Goal: Check status: Check status

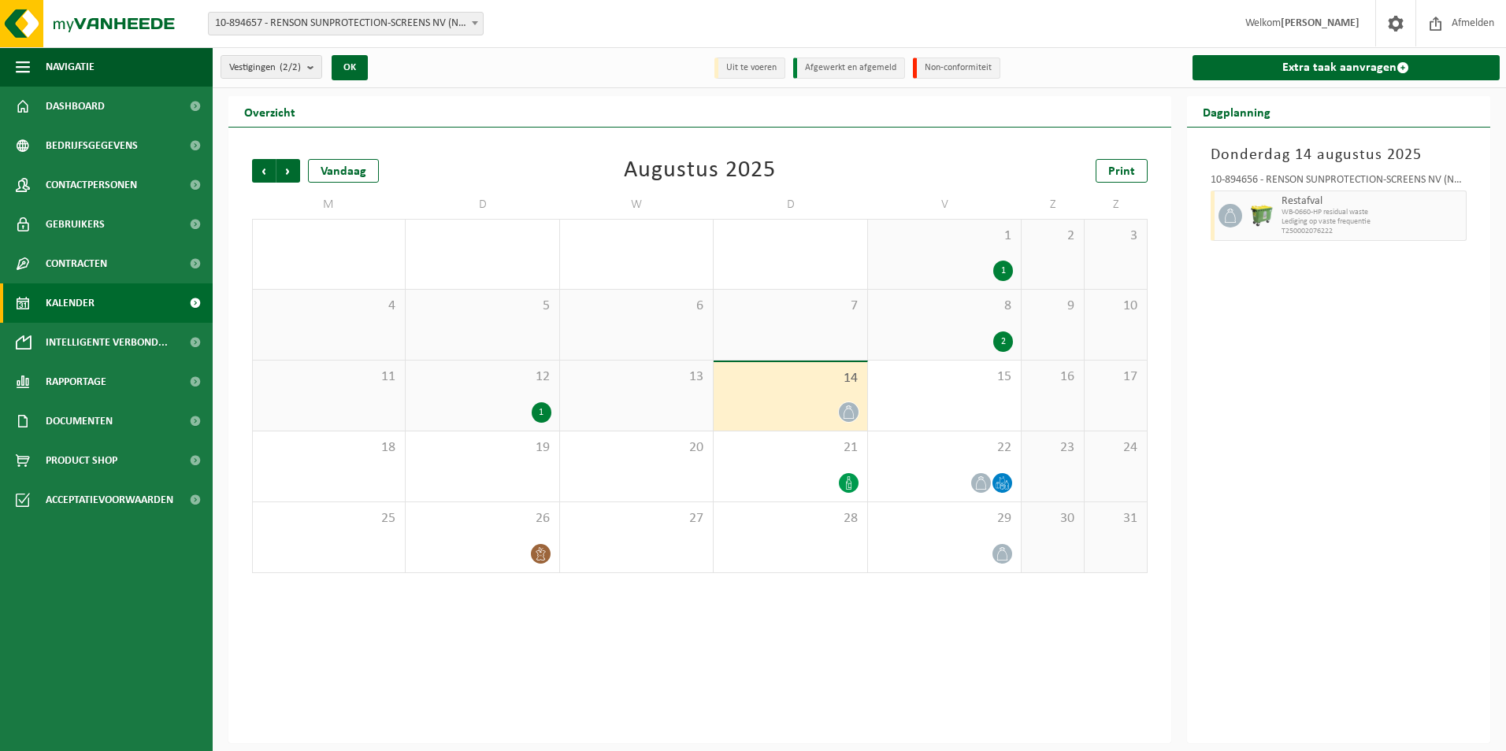
click at [813, 392] on div "14" at bounding box center [790, 396] width 153 height 69
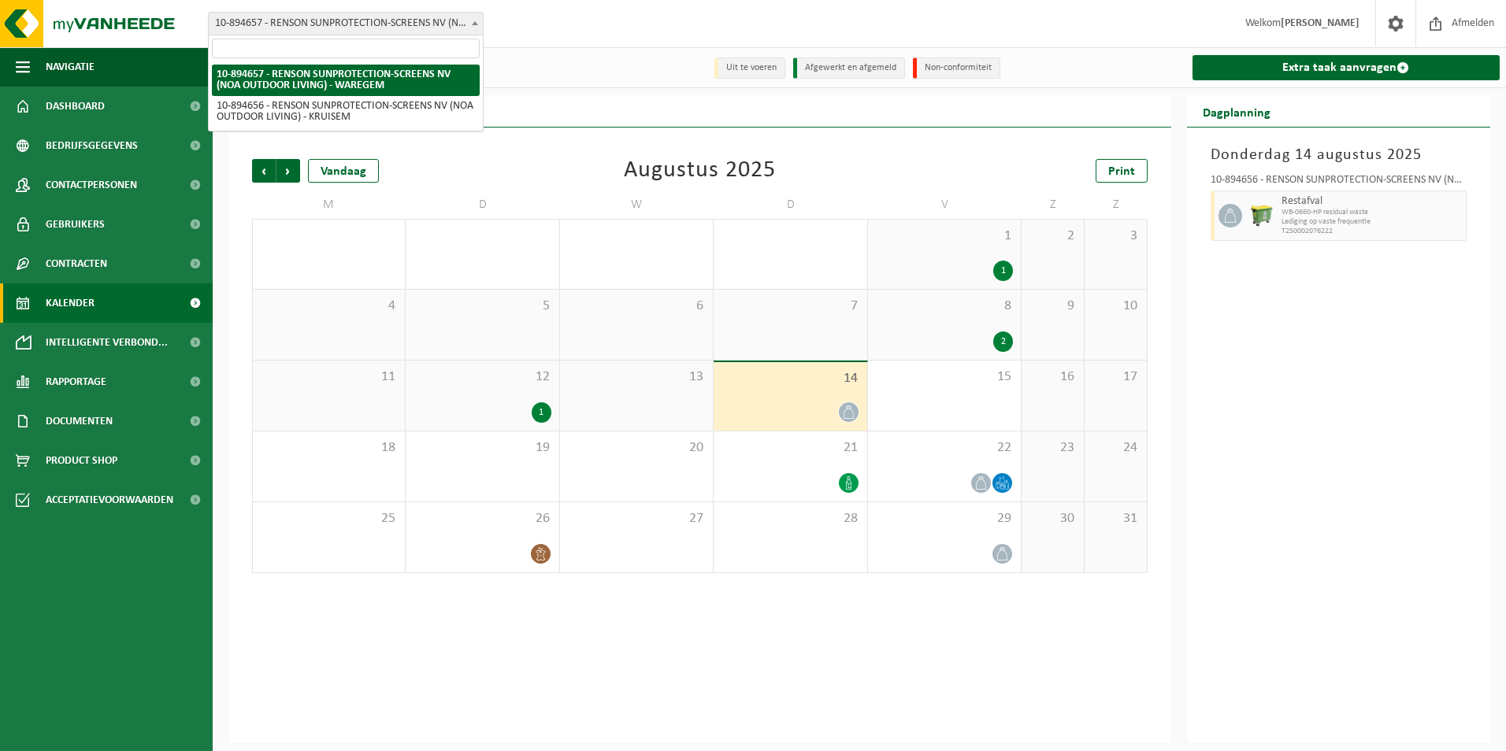
click at [383, 24] on span "10-894657 - RENSON SUNPROTECTION-SCREENS NV (NOA OUTDOOR LIVING) - WAREGEM" at bounding box center [346, 24] width 274 height 22
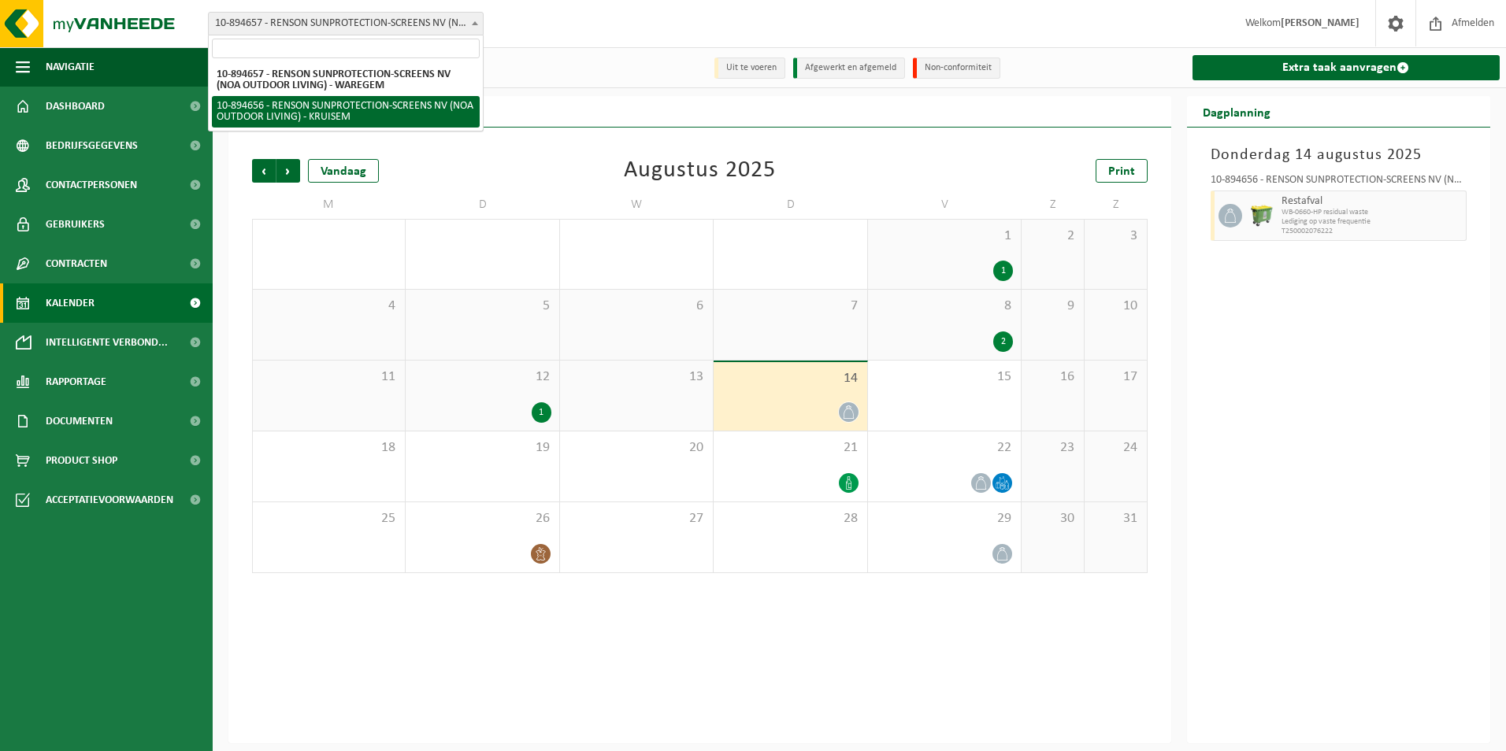
select select "117274"
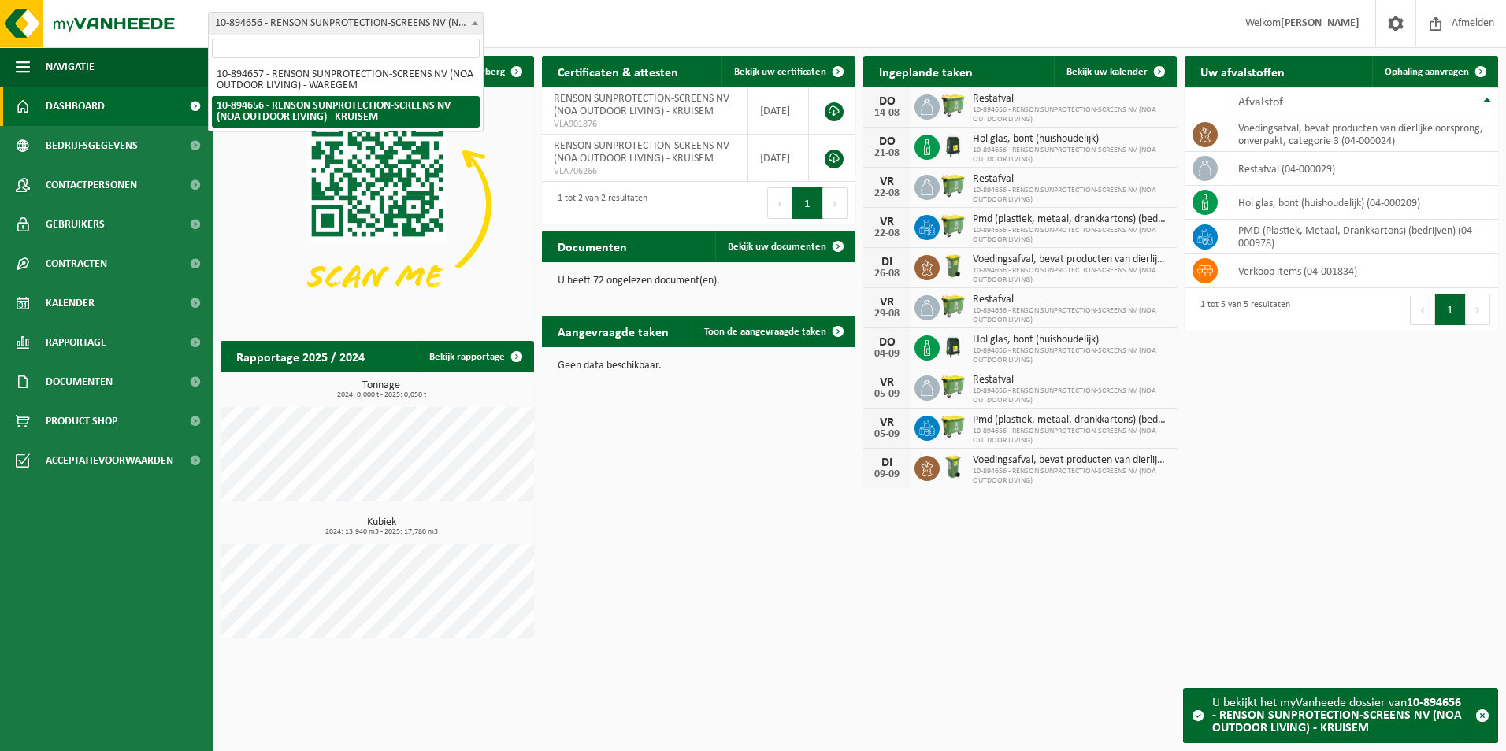
drag, startPoint x: 0, startPoint y: 0, endPoint x: 452, endPoint y: 27, distance: 453.0
click at [452, 27] on span "10-894656 - RENSON SUNPROTECTION-SCREENS NV (NOA OUTDOOR LIVING) - KRUISEM" at bounding box center [346, 24] width 274 height 22
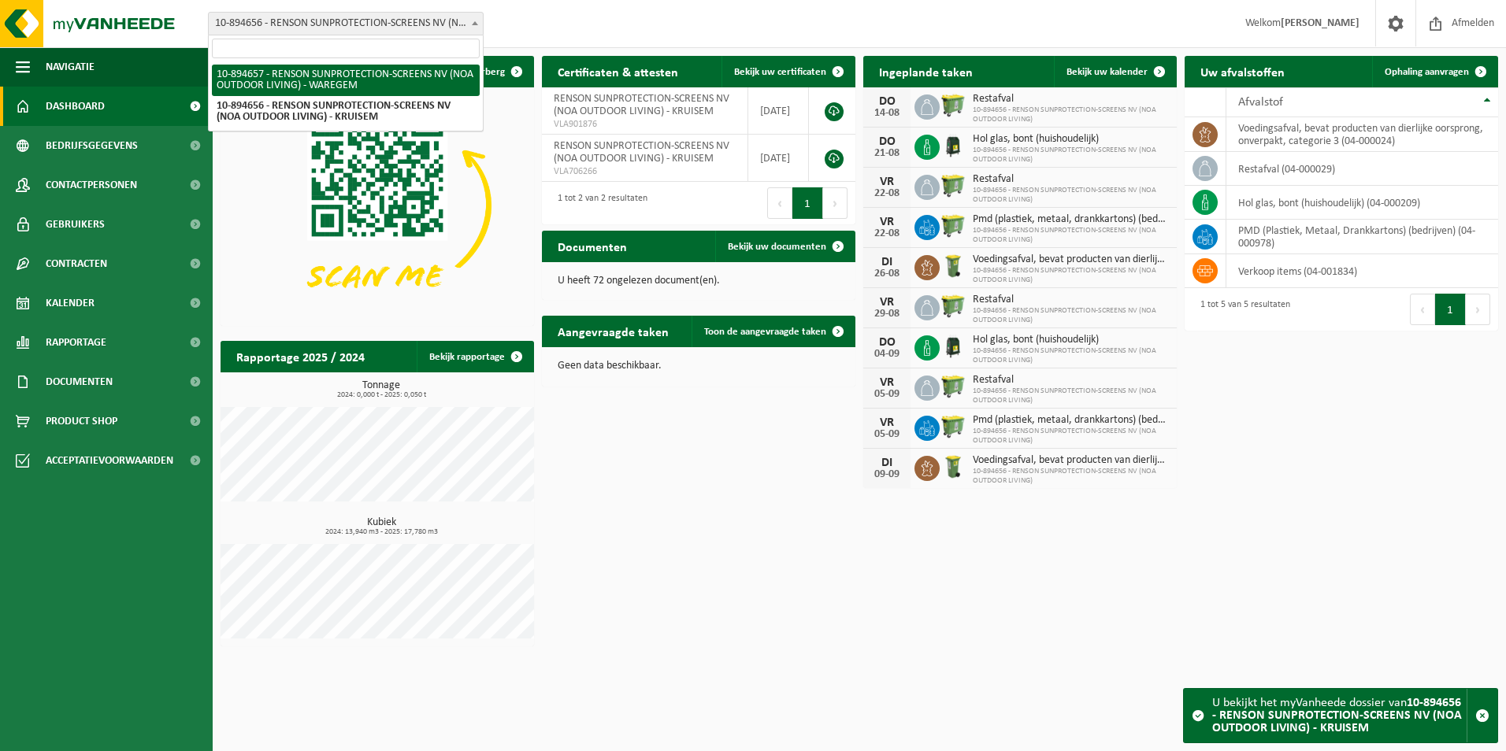
select select "117275"
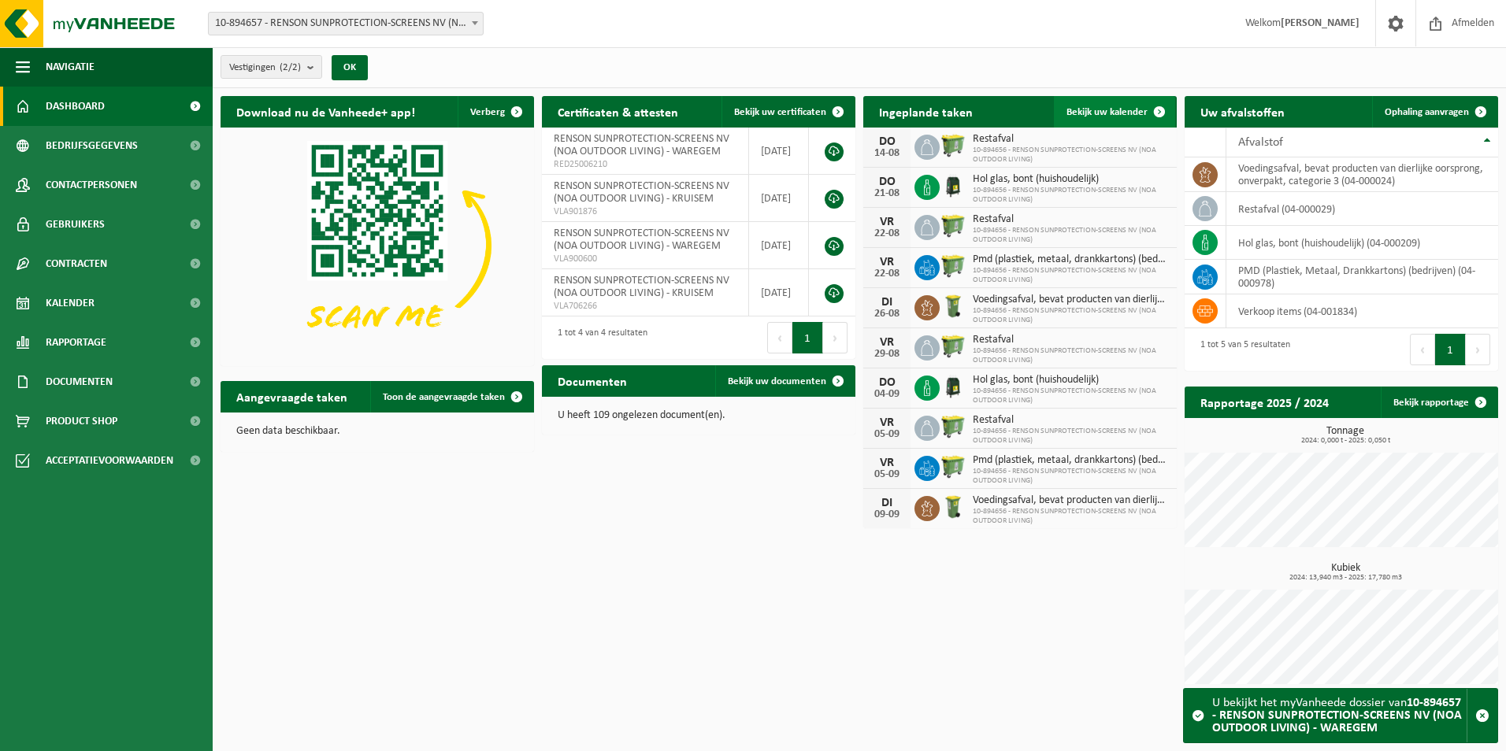
click at [1108, 104] on link "Bekijk uw kalender" at bounding box center [1114, 112] width 121 height 32
